Goal: Information Seeking & Learning: Learn about a topic

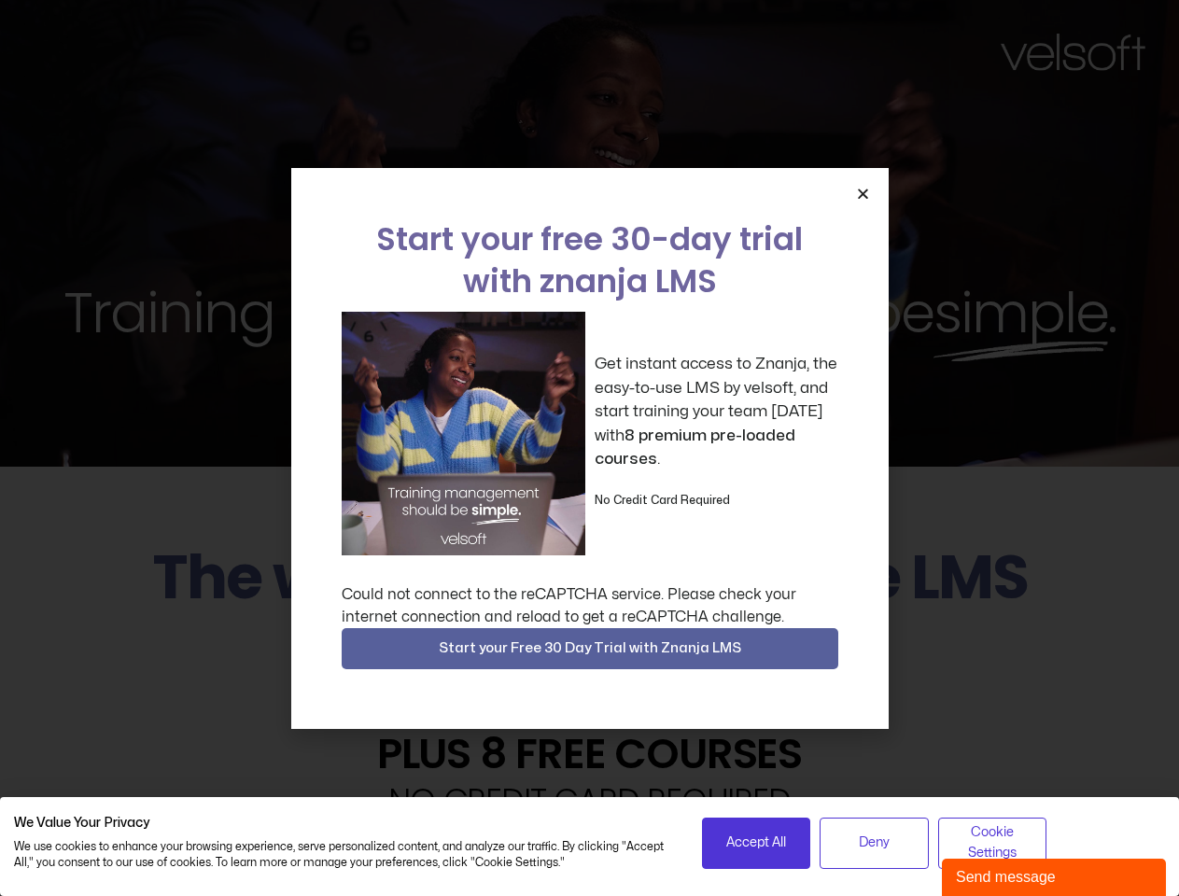
click at [589, 448] on div "Get instant access to Znanja, the easy-to-use LMS by velsoft, and start trainin…" at bounding box center [590, 434] width 497 height 244
click at [863, 193] on icon "Close" at bounding box center [863, 194] width 14 height 14
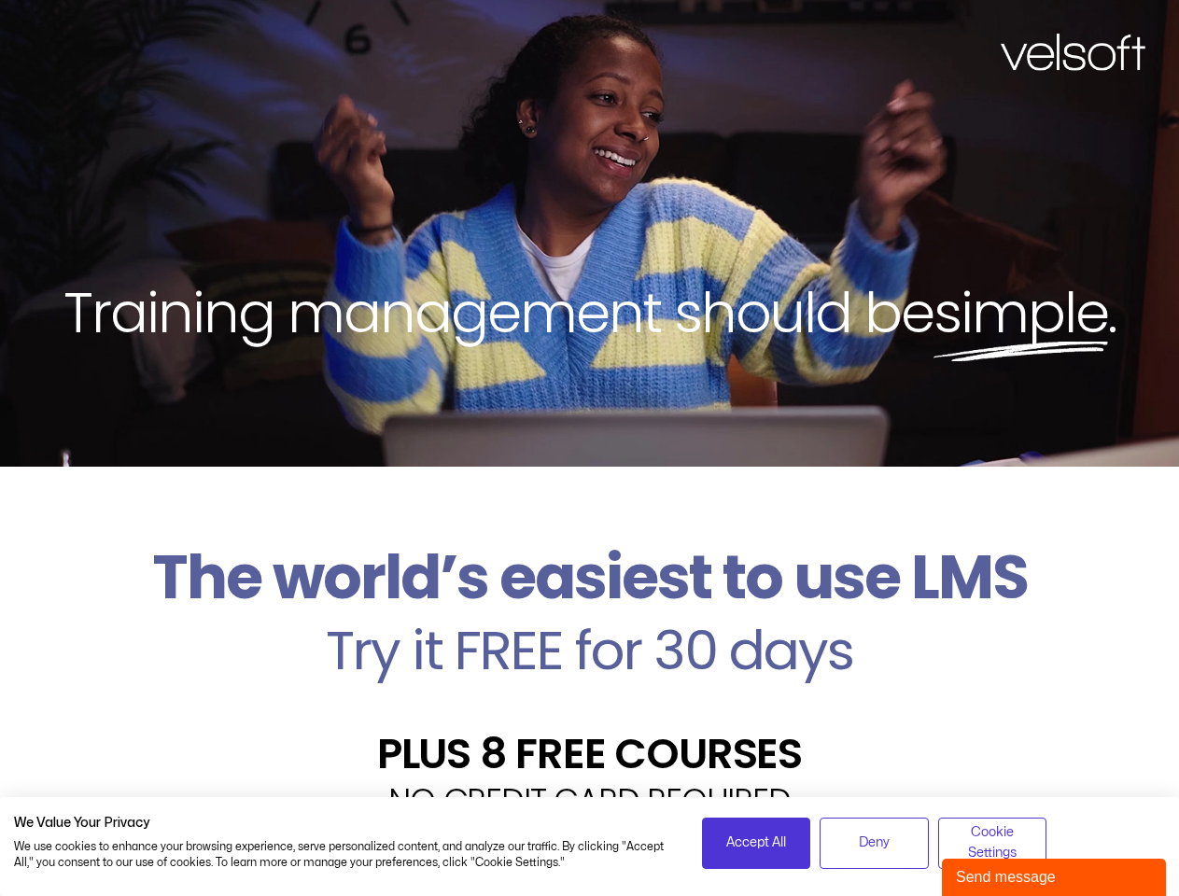
click at [590, 649] on h2 "Try it FREE for 30 days" at bounding box center [589, 651] width 1151 height 54
click at [756, 843] on span "Accept All" at bounding box center [756, 843] width 60 height 21
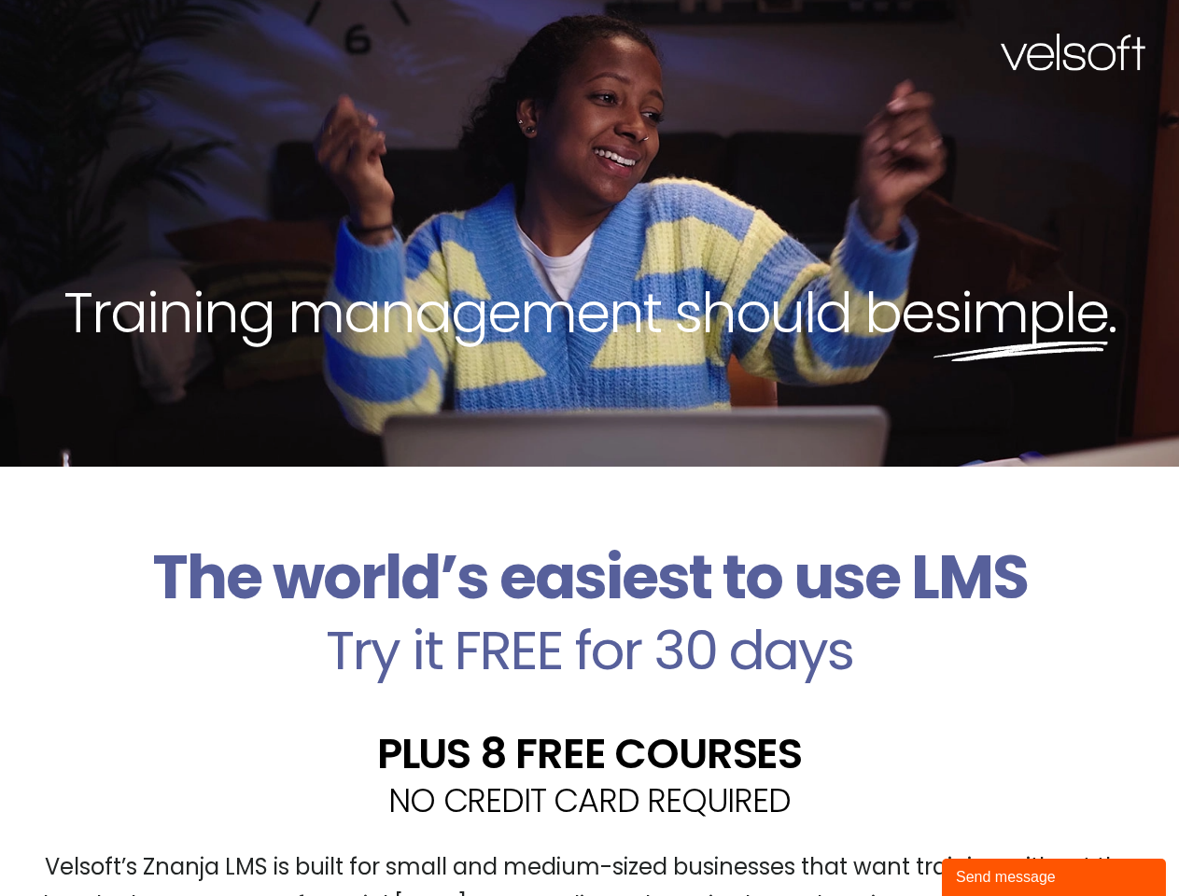
click at [874, 843] on div "Velsoft’s Znanja LMS is built for small and medium-sized businesses that want t…" at bounding box center [589, 894] width 1151 height 136
click at [992, 843] on div "Velsoft’s Znanja LMS is built for small and medium-sized businesses that want t…" at bounding box center [589, 894] width 1151 height 136
click at [1054, 878] on div "Send message" at bounding box center [1054, 877] width 196 height 22
